Goal: Task Accomplishment & Management: Manage account settings

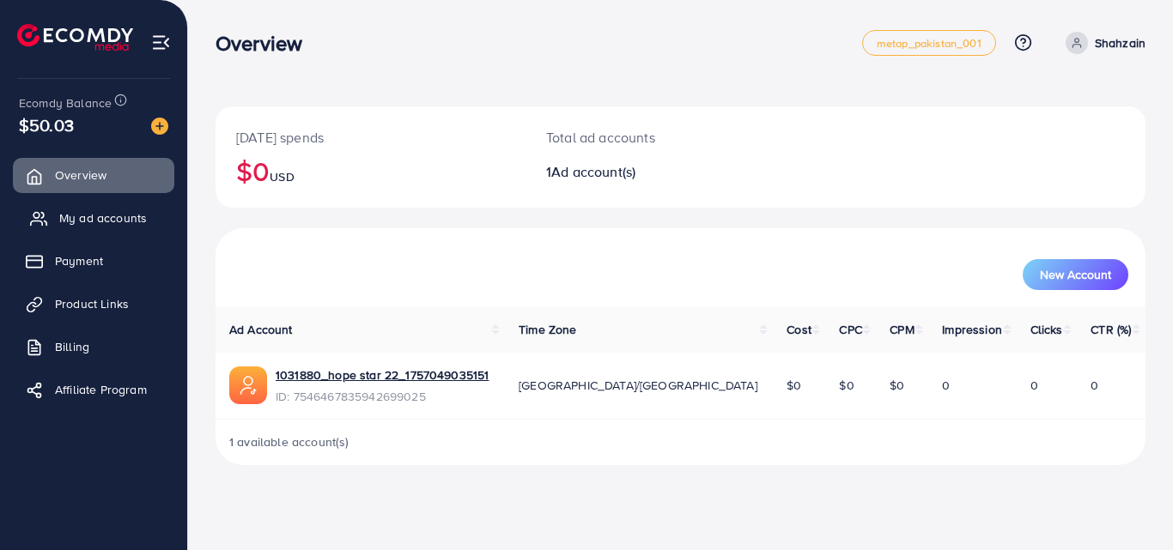
click at [93, 213] on span "My ad accounts" at bounding box center [103, 218] width 88 height 17
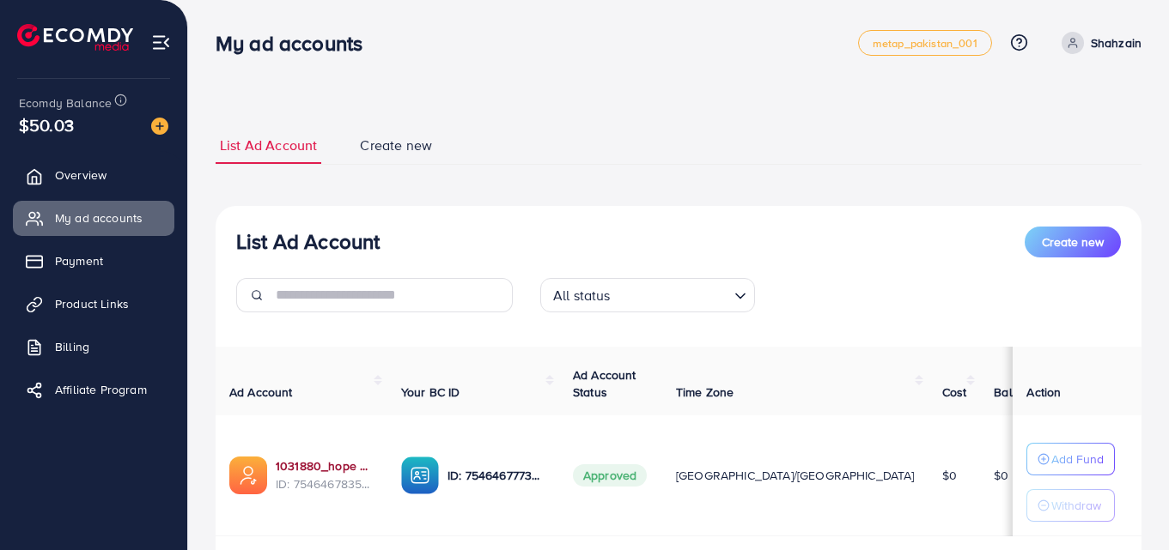
click at [303, 462] on link "1031880_hope star 22_1757049035151" at bounding box center [325, 466] width 98 height 17
click at [300, 459] on link "1031880_hope star 22_1757049035151" at bounding box center [325, 466] width 98 height 17
click at [331, 463] on link "1031880_hope star 22_1757049035151" at bounding box center [325, 466] width 98 height 17
click at [114, 305] on span "Product Links" at bounding box center [96, 303] width 74 height 17
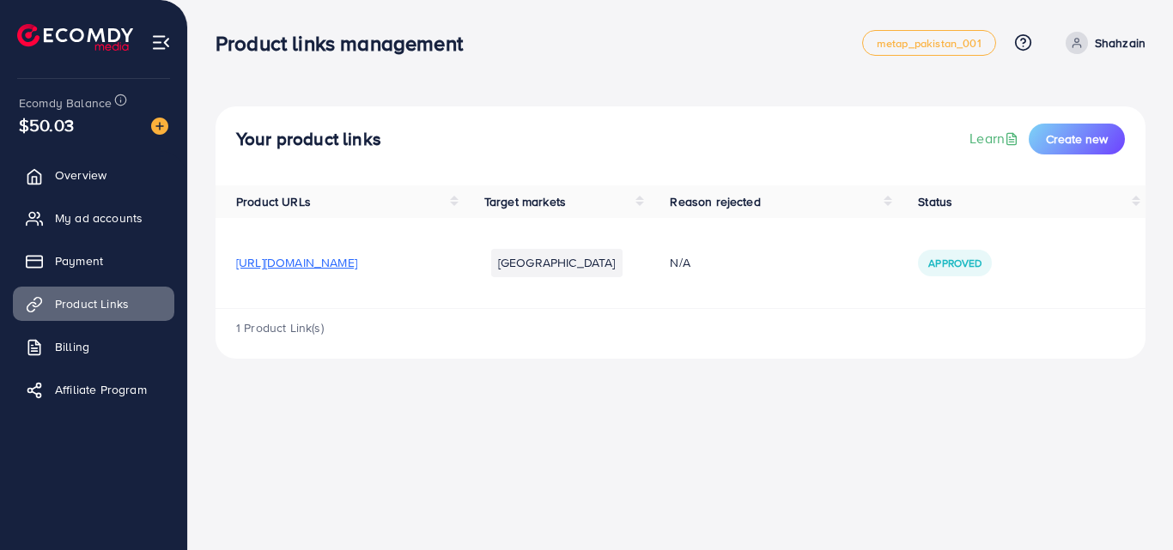
click at [304, 258] on span "[URL][DOMAIN_NAME]" at bounding box center [296, 262] width 121 height 17
